Goal: Task Accomplishment & Management: Manage account settings

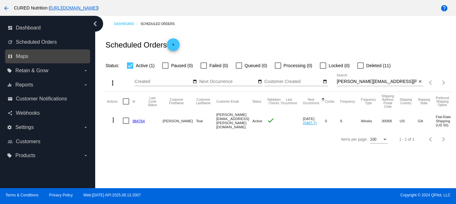
click at [37, 57] on link "map Maps" at bounding box center [48, 56] width 81 height 10
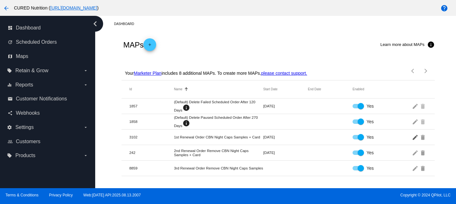
click at [415, 138] on mat-icon "edit" at bounding box center [416, 137] width 8 height 10
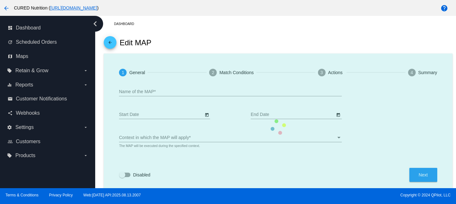
scroll to position [13, 0]
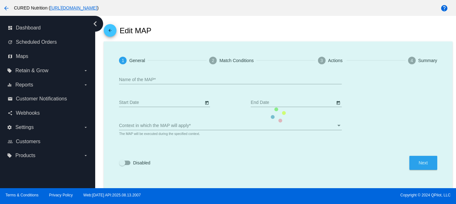
type input "1st Renewal Order CBN Night Caps Samples + Card"
type input "[DATE]"
checkbox input "true"
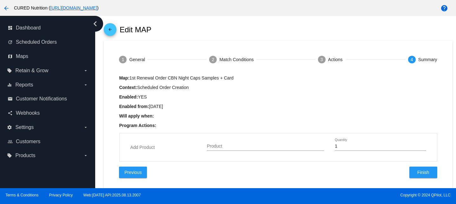
type input "CBN Night Caps Sample"
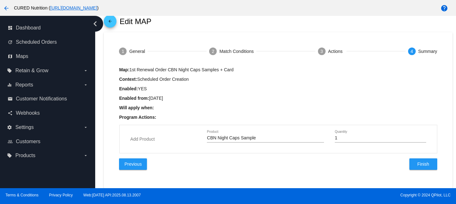
click at [138, 163] on span "Previous" at bounding box center [132, 164] width 17 height 5
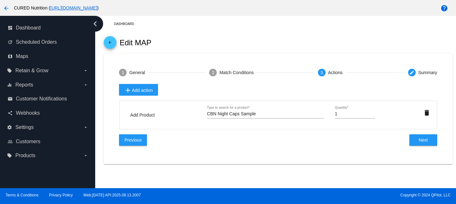
scroll to position [0, 0]
click at [138, 145] on button "Previous" at bounding box center [133, 140] width 28 height 11
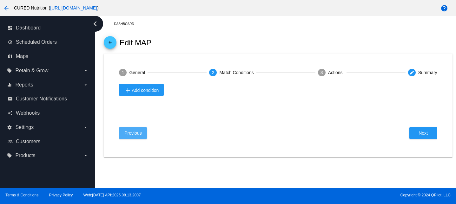
click at [142, 136] on span "Previous" at bounding box center [132, 133] width 17 height 5
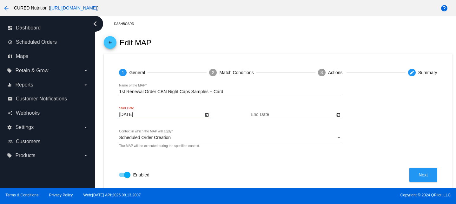
scroll to position [13, 0]
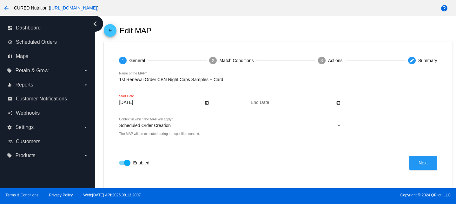
click at [429, 160] on button "Next" at bounding box center [424, 163] width 28 height 14
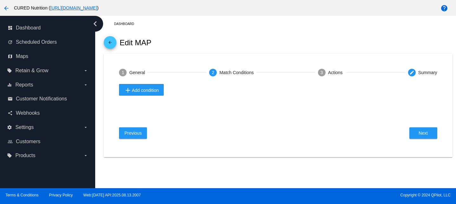
scroll to position [0, 0]
click at [154, 91] on span "add Add condition" at bounding box center [141, 91] width 35 height 8
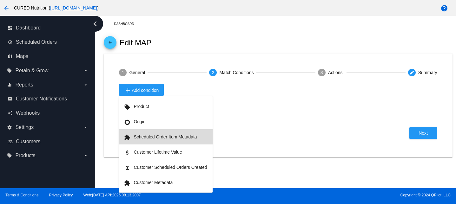
click at [189, 139] on button "extension Scheduled Order Item Metadata" at bounding box center [166, 137] width 94 height 15
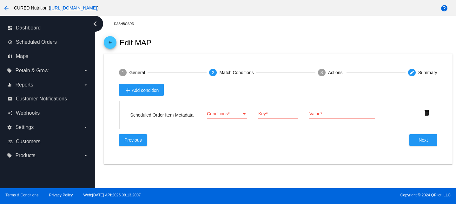
click at [219, 119] on div "Conditions Conditions *" at bounding box center [227, 112] width 40 height 12
click at [220, 118] on span "Equals" at bounding box center [227, 114] width 40 height 13
click at [263, 113] on input "Key *" at bounding box center [278, 114] width 40 height 5
click at [428, 112] on mat-icon "delete" at bounding box center [427, 113] width 8 height 8
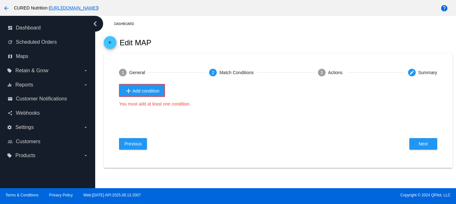
click at [157, 94] on span "add Add condition" at bounding box center [142, 91] width 35 height 8
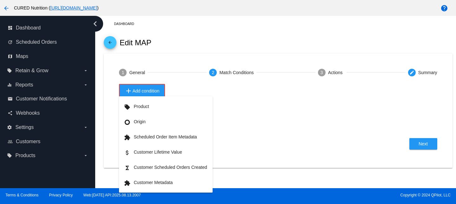
click at [267, 156] on div at bounding box center [228, 102] width 456 height 204
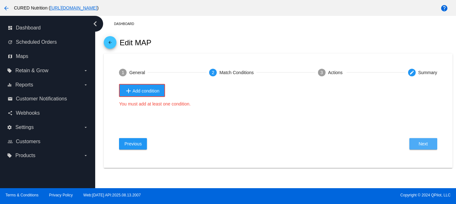
click at [429, 147] on button "Next" at bounding box center [424, 143] width 28 height 11
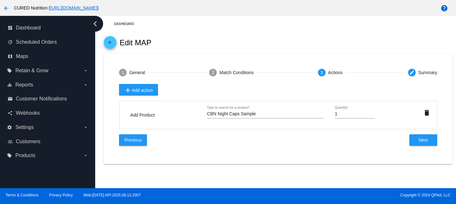
click at [419, 142] on span "Next" at bounding box center [423, 140] width 9 height 5
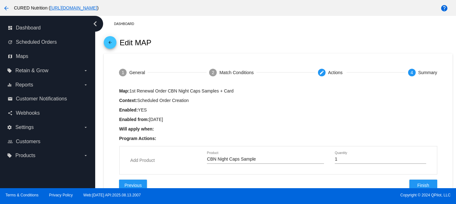
scroll to position [24, 0]
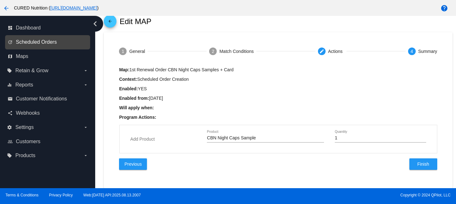
click at [55, 43] on span "Scheduled Orders" at bounding box center [36, 42] width 41 height 6
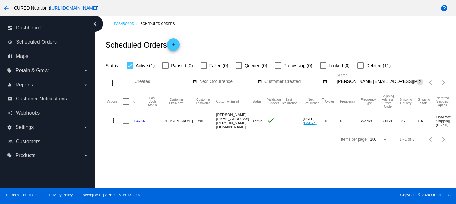
click at [419, 82] on mat-icon "close" at bounding box center [420, 81] width 4 height 5
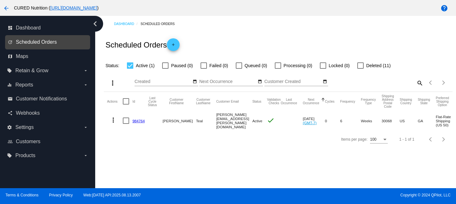
click at [54, 42] on span "Scheduled Orders" at bounding box center [36, 42] width 41 height 6
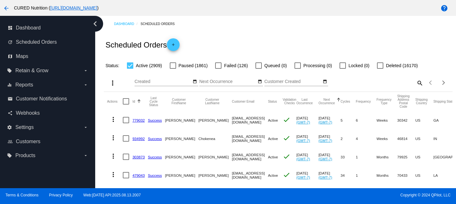
click at [129, 65] on div at bounding box center [130, 66] width 6 height 6
click at [130, 69] on input "Active (2909)" at bounding box center [130, 69] width 0 height 0
checkbox input "false"
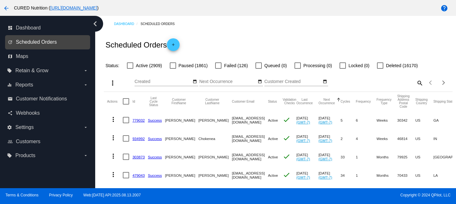
click at [42, 42] on span "Scheduled Orders" at bounding box center [36, 42] width 41 height 6
